Goal: Task Accomplishment & Management: Use online tool/utility

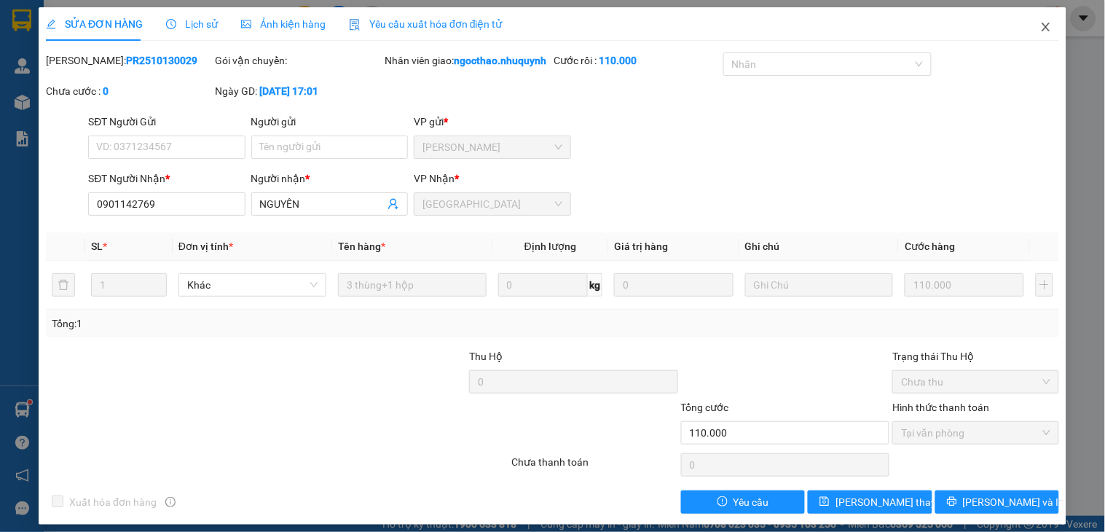
click at [1040, 25] on span "Close" at bounding box center [1045, 27] width 41 height 41
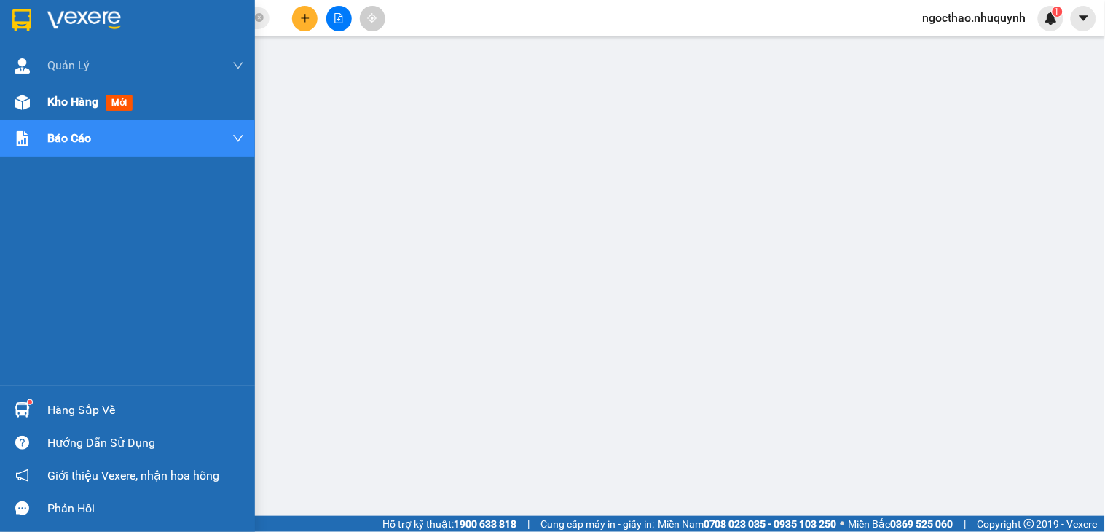
click at [20, 109] on img at bounding box center [22, 102] width 15 height 15
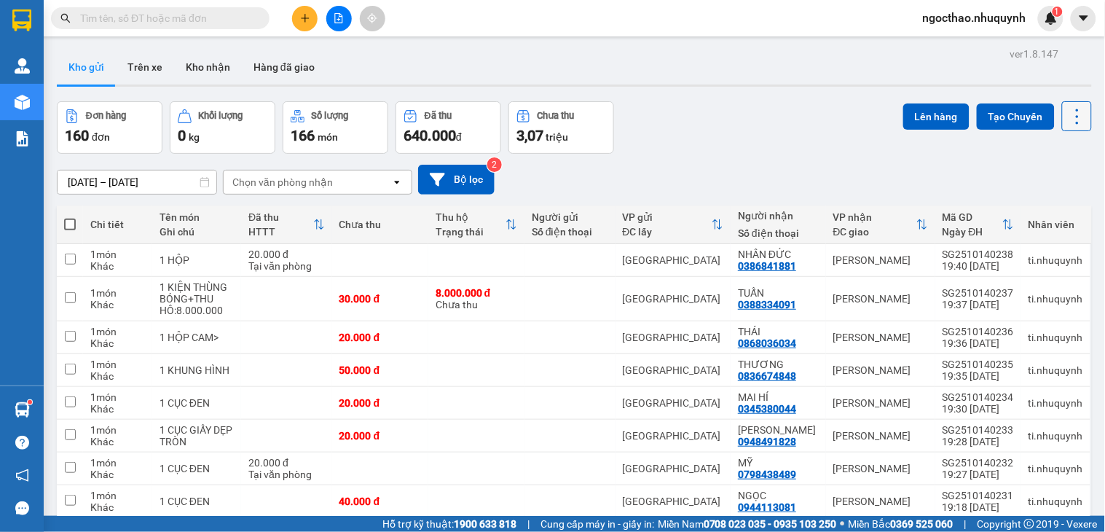
click at [1067, 124] on icon at bounding box center [1077, 116] width 20 height 20
click at [1051, 202] on span "Làm mới" at bounding box center [1042, 208] width 40 height 15
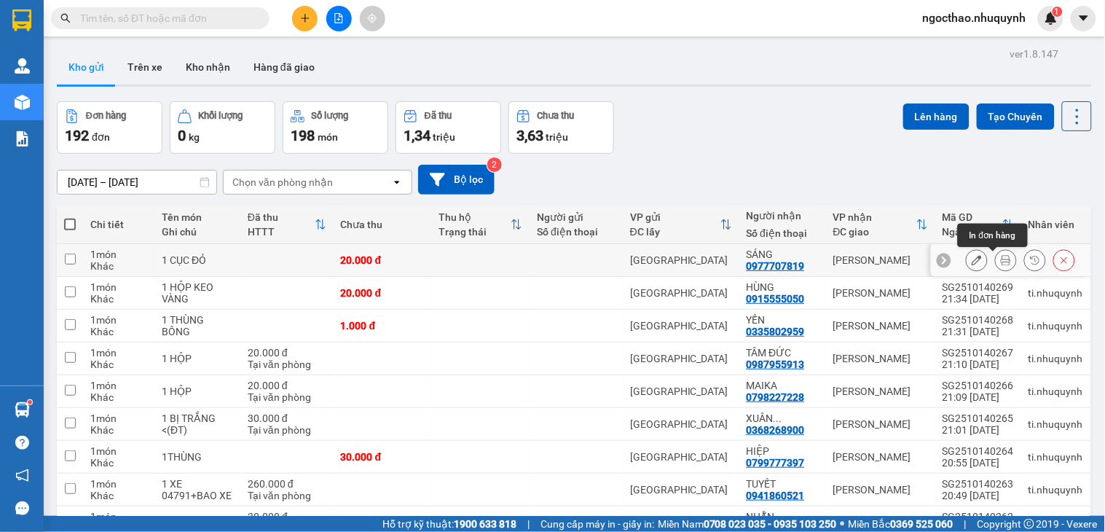
click at [995, 262] on button at bounding box center [1005, 260] width 20 height 25
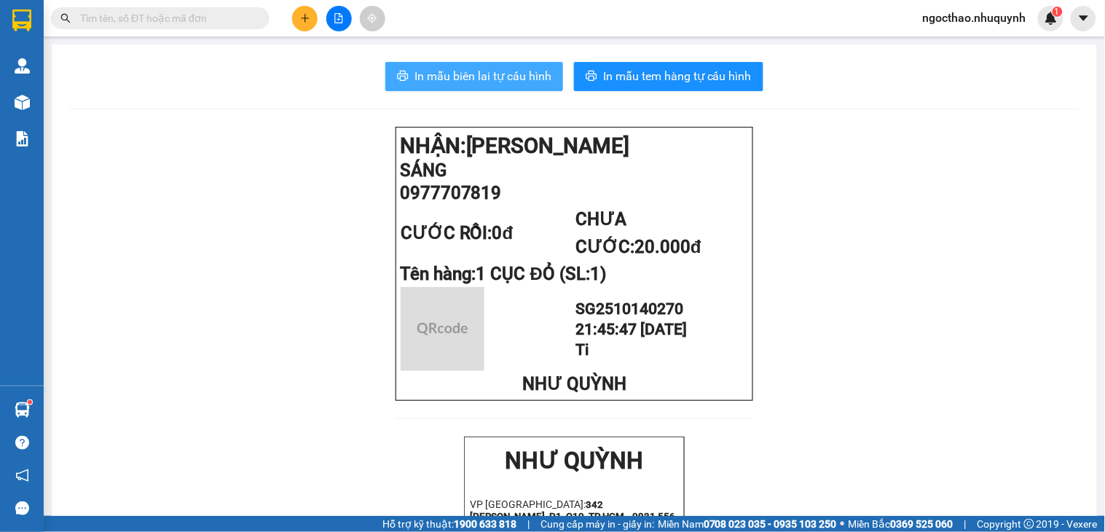
click at [479, 82] on span "In mẫu biên lai tự cấu hình" at bounding box center [482, 76] width 137 height 18
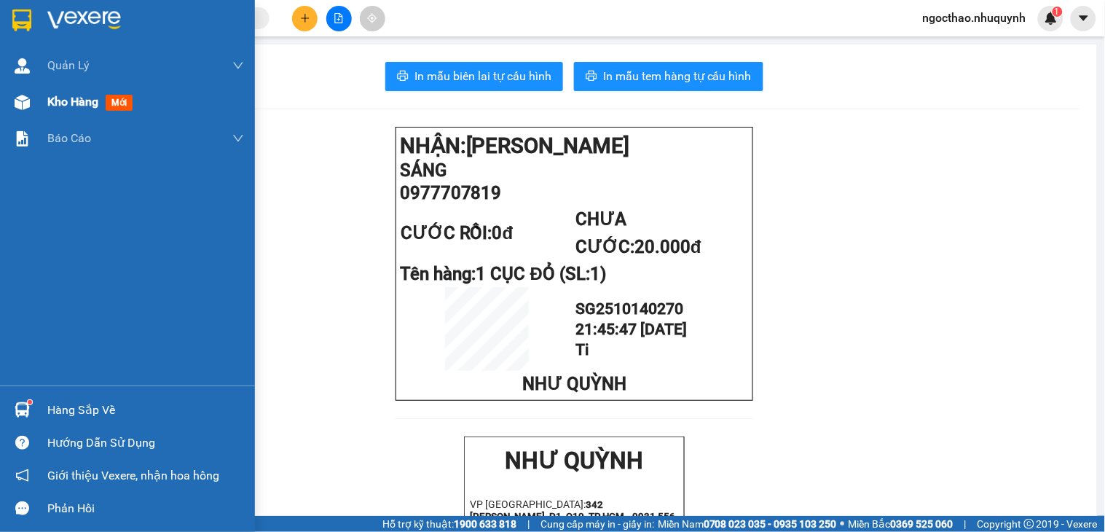
click at [80, 106] on span "Kho hàng" at bounding box center [72, 102] width 51 height 14
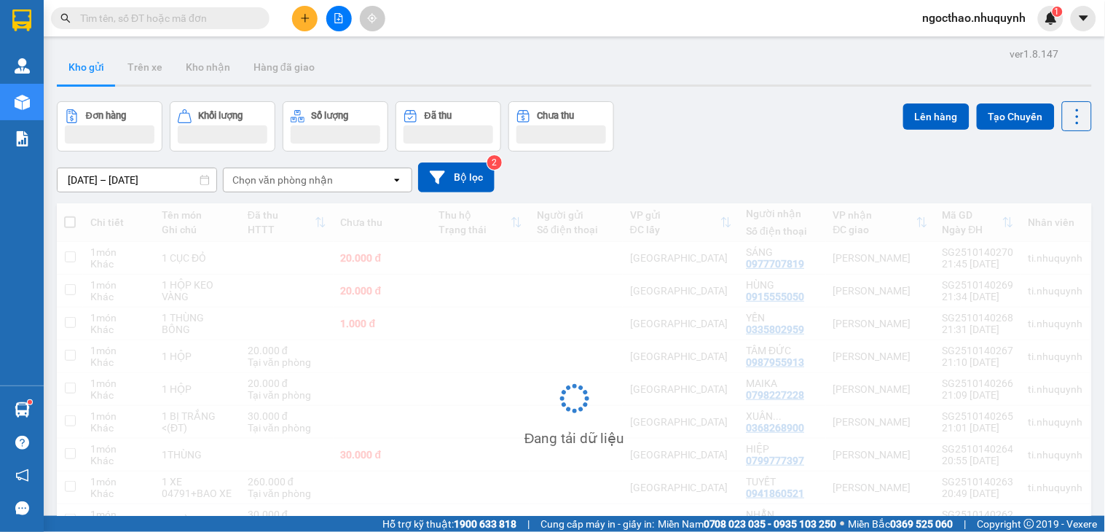
click at [127, 180] on input "[DATE] – [DATE]" at bounding box center [137, 179] width 159 height 23
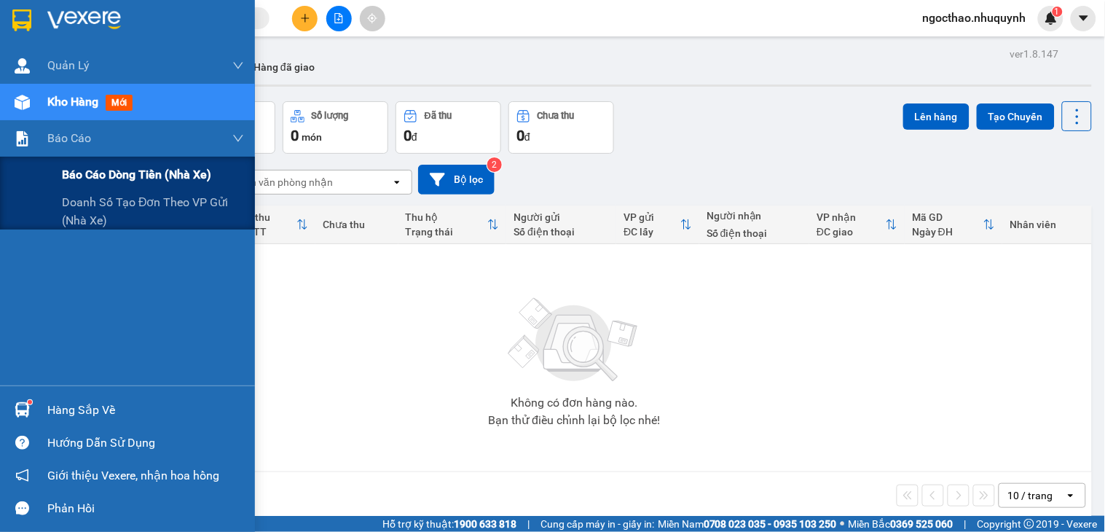
click at [108, 167] on span "Báo cáo dòng tiền (nhà xe)" at bounding box center [136, 174] width 149 height 18
